Goal: Information Seeking & Learning: Learn about a topic

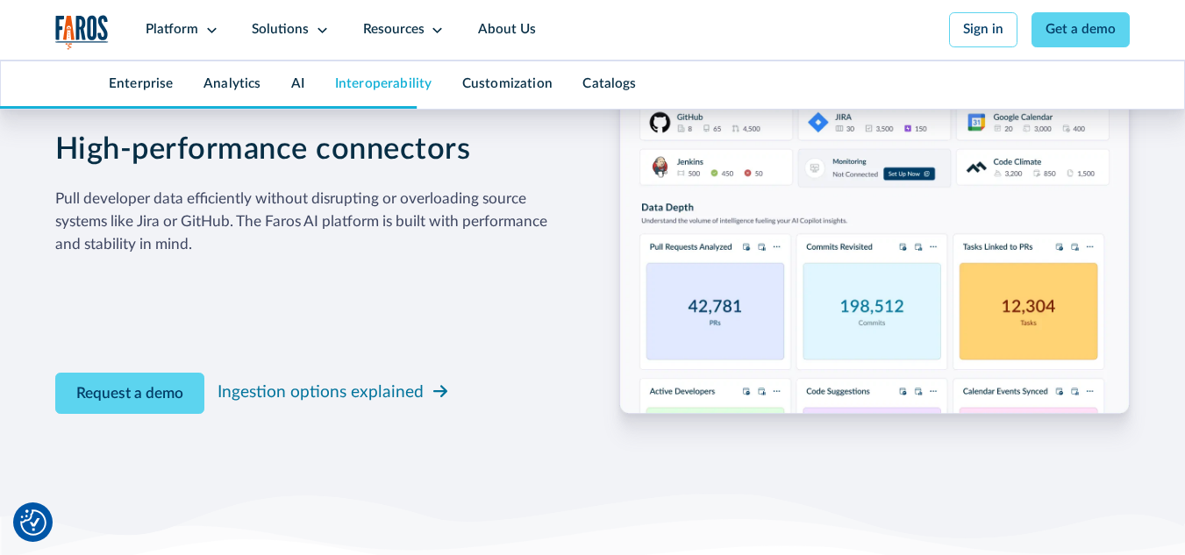
scroll to position [5321, 0]
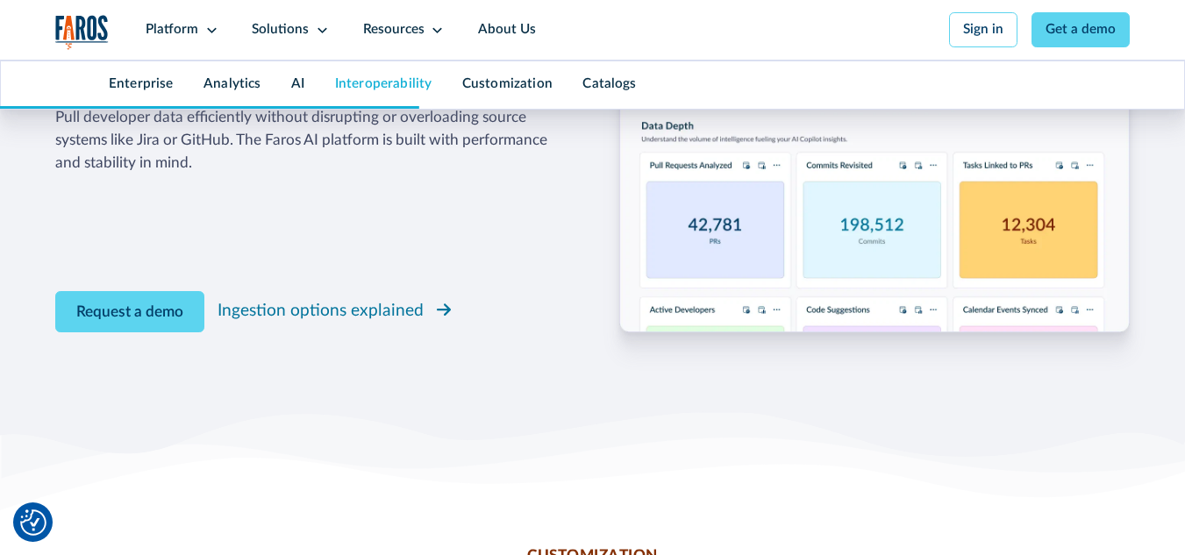
click at [360, 324] on div "Ingestion options explained" at bounding box center [321, 311] width 206 height 25
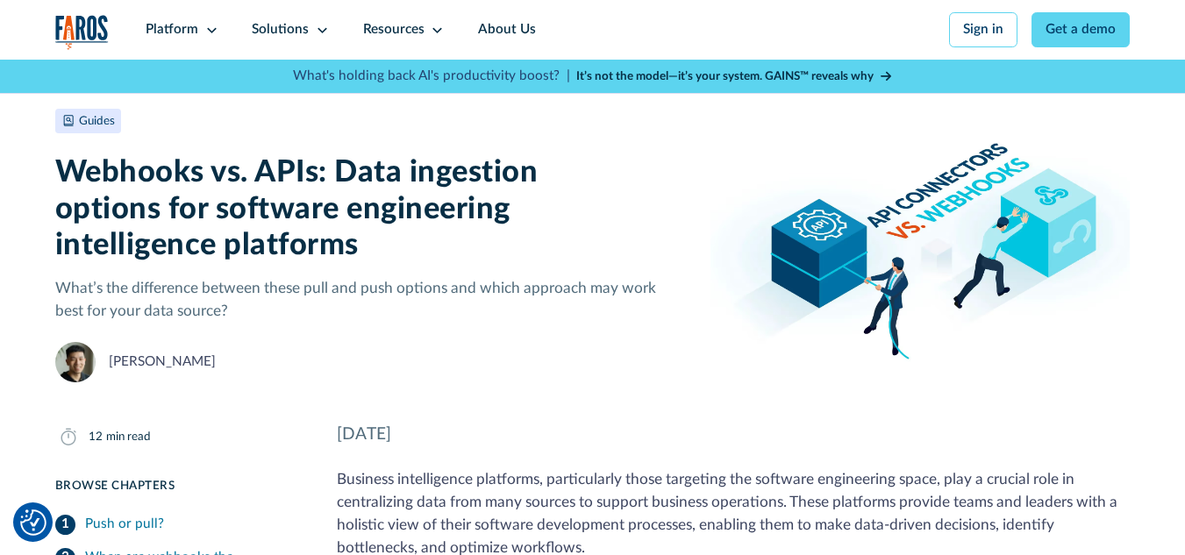
scroll to position [175, 0]
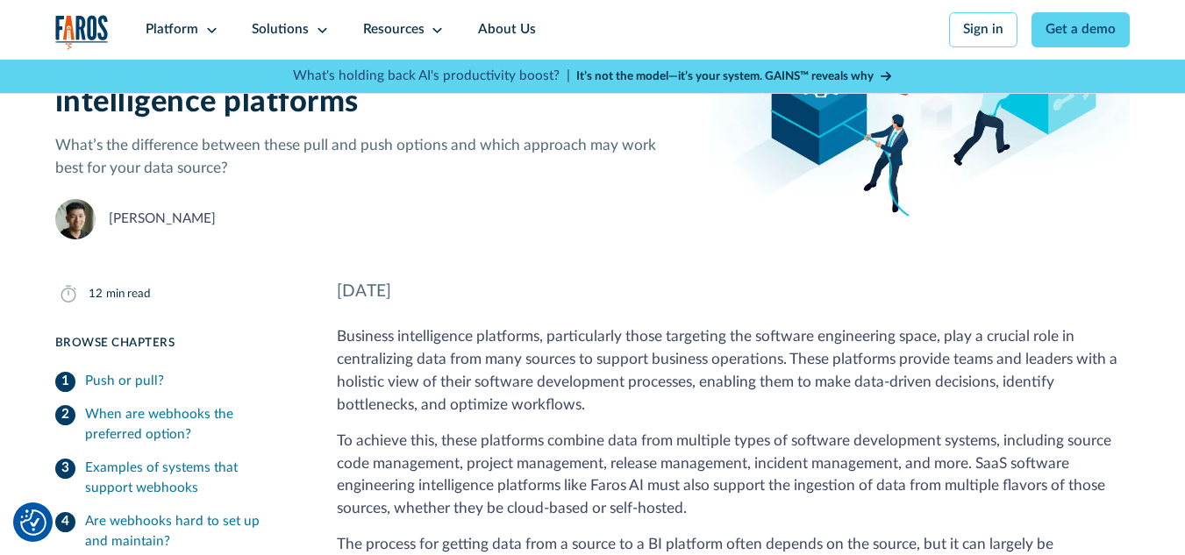
click at [38, 521] on img "Cookie Settings" at bounding box center [33, 523] width 26 height 26
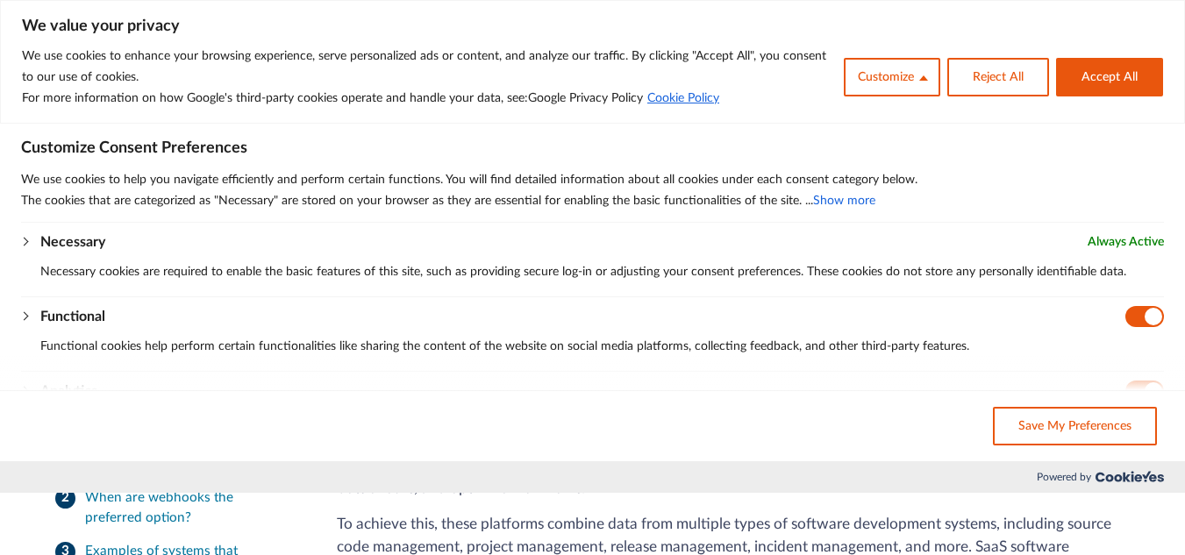
scroll to position [0, 0]
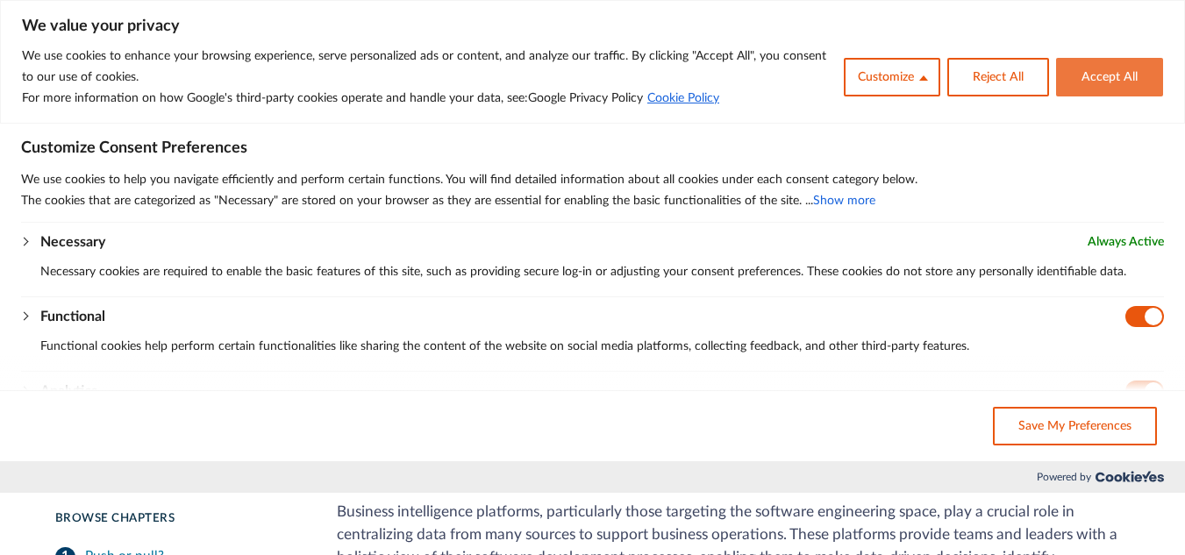
click at [1134, 82] on button "Accept All" at bounding box center [1109, 77] width 107 height 39
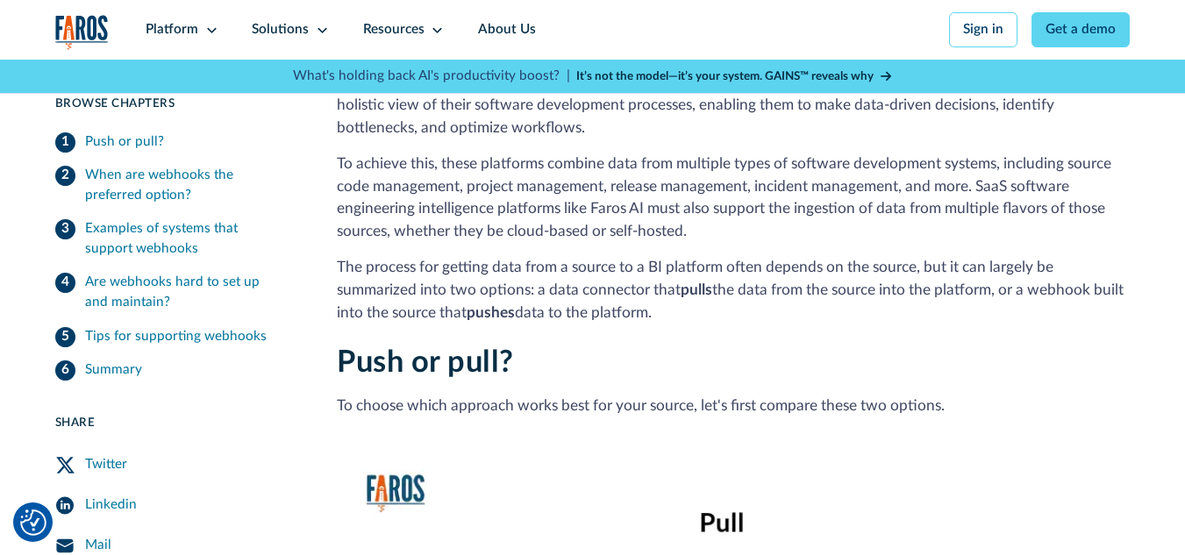
scroll to position [467, 0]
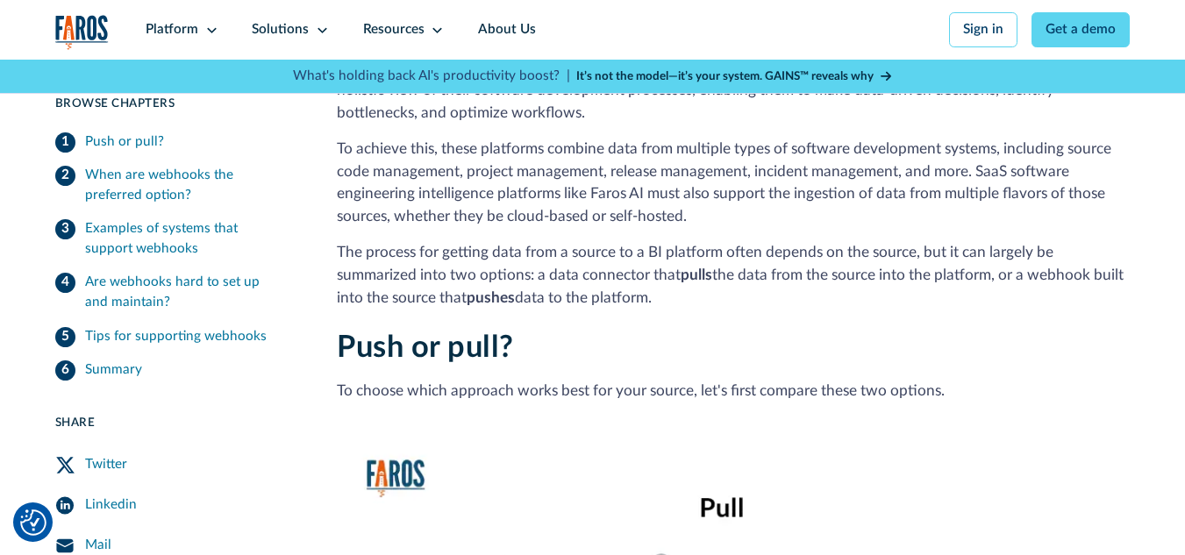
click at [788, 76] on strong "It’s not the model—it’s your system. GAINS™ reveals why" at bounding box center [724, 76] width 297 height 12
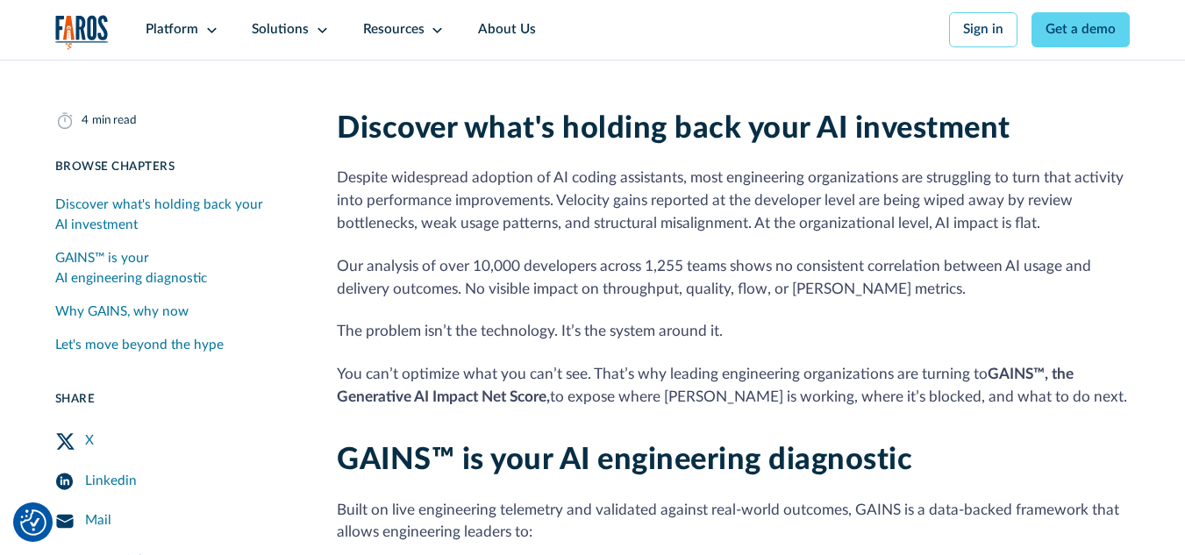
scroll to position [526, 0]
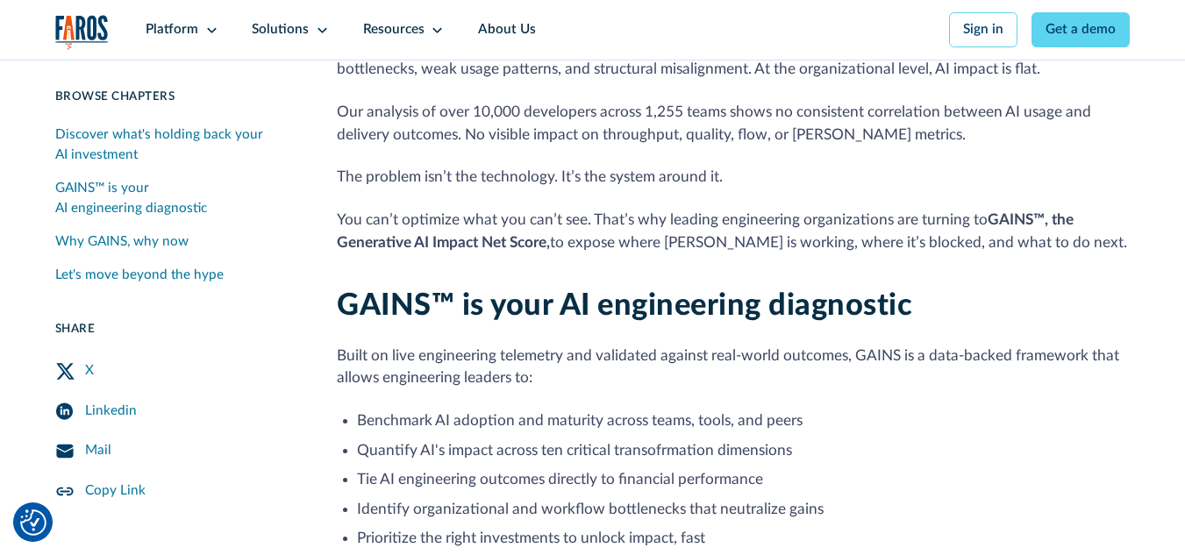
click at [56, 367] on icon "Twitter Share" at bounding box center [65, 371] width 20 height 20
